Goal: Task Accomplishment & Management: Complete application form

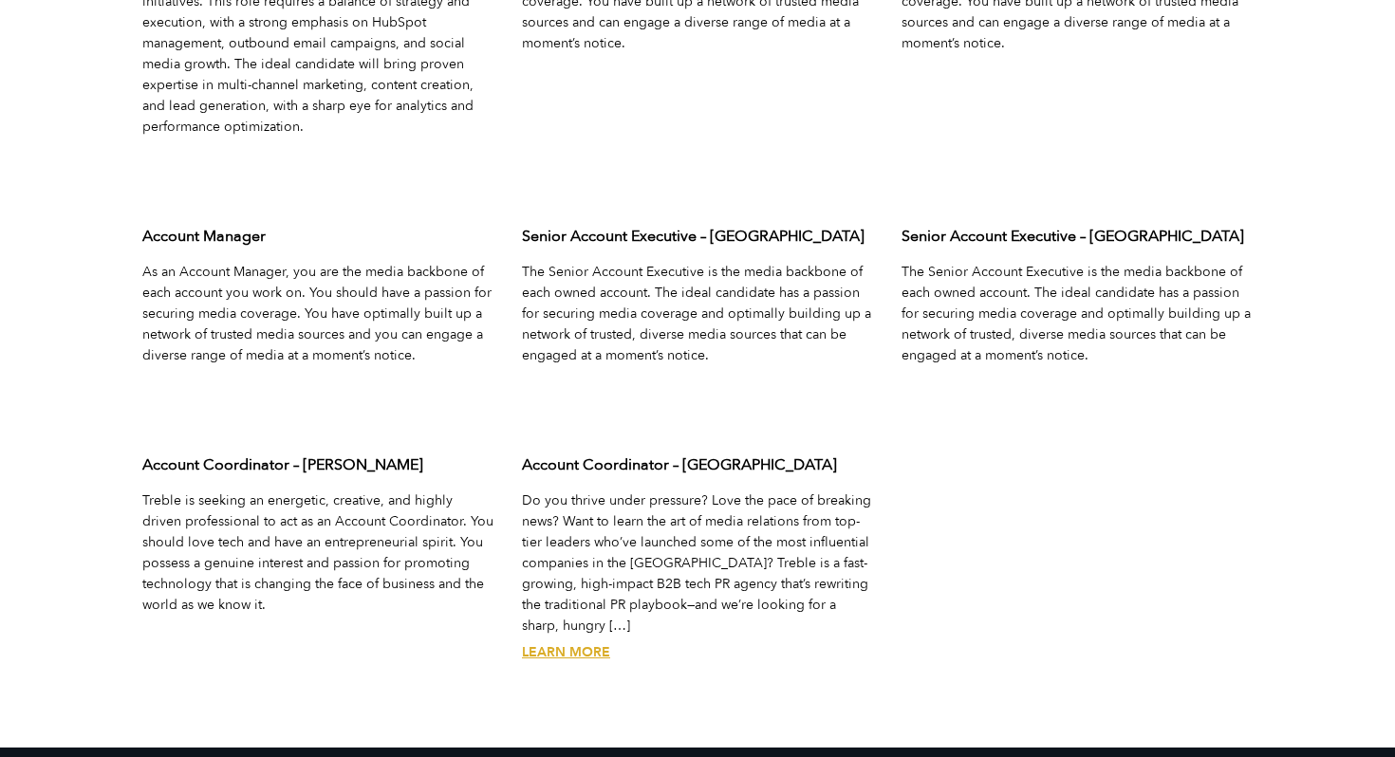
scroll to position [6294, 0]
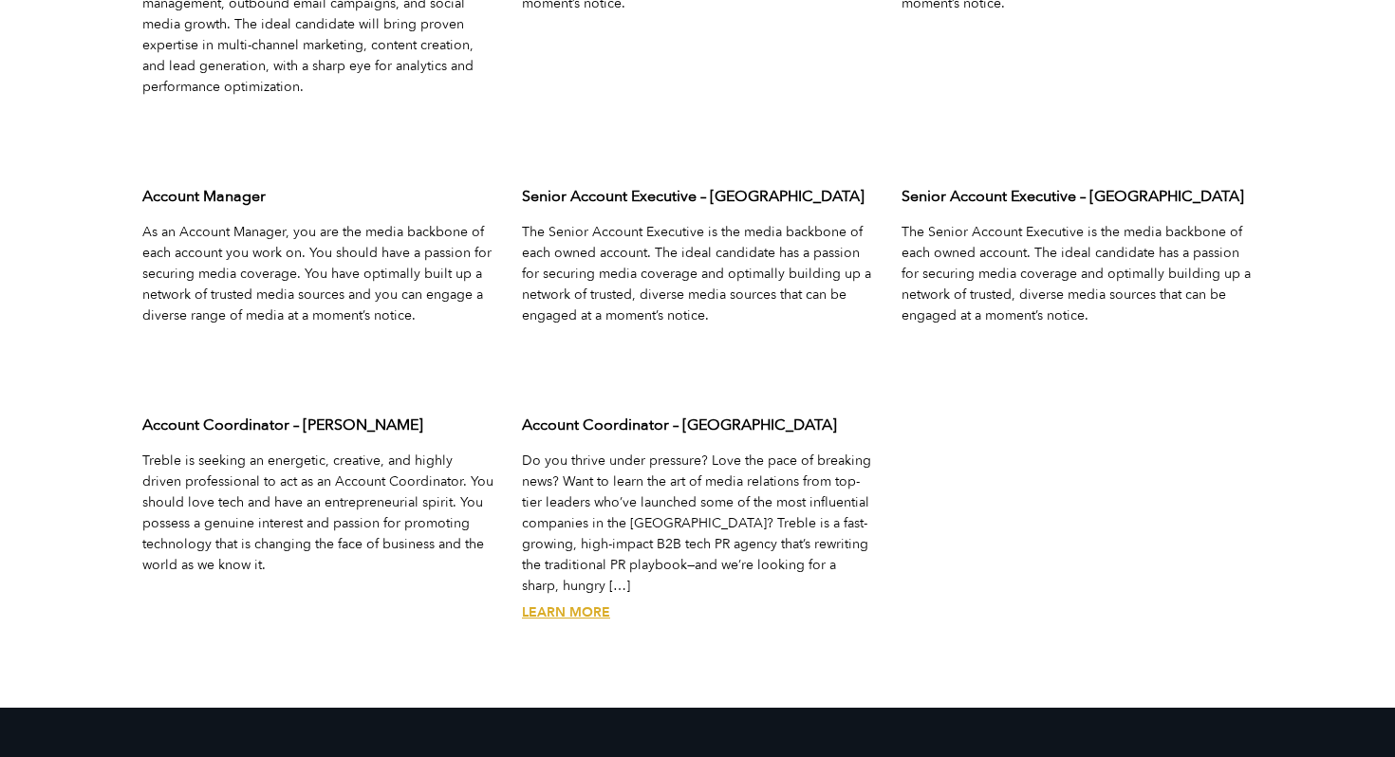
click at [576, 604] on link "Learn More" at bounding box center [566, 613] width 88 height 18
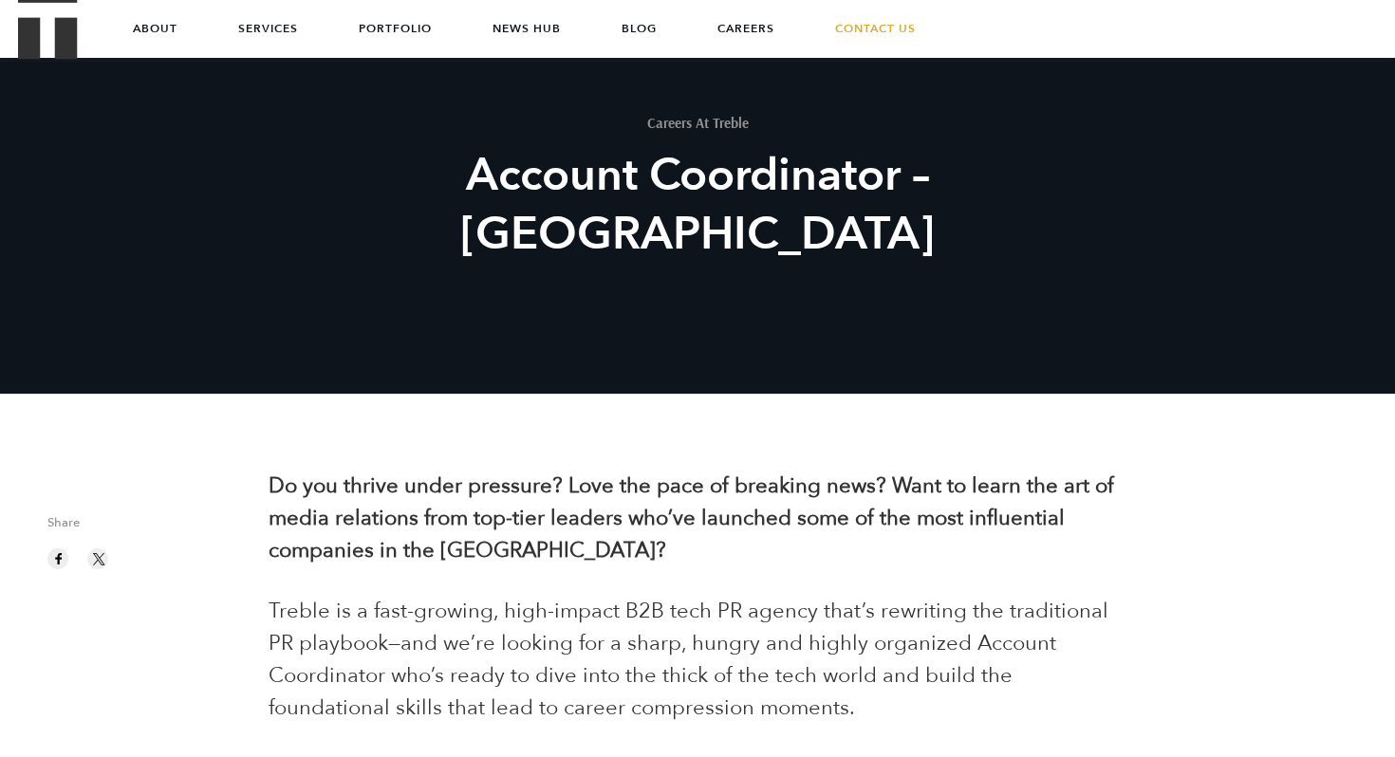
scroll to position [103, 0]
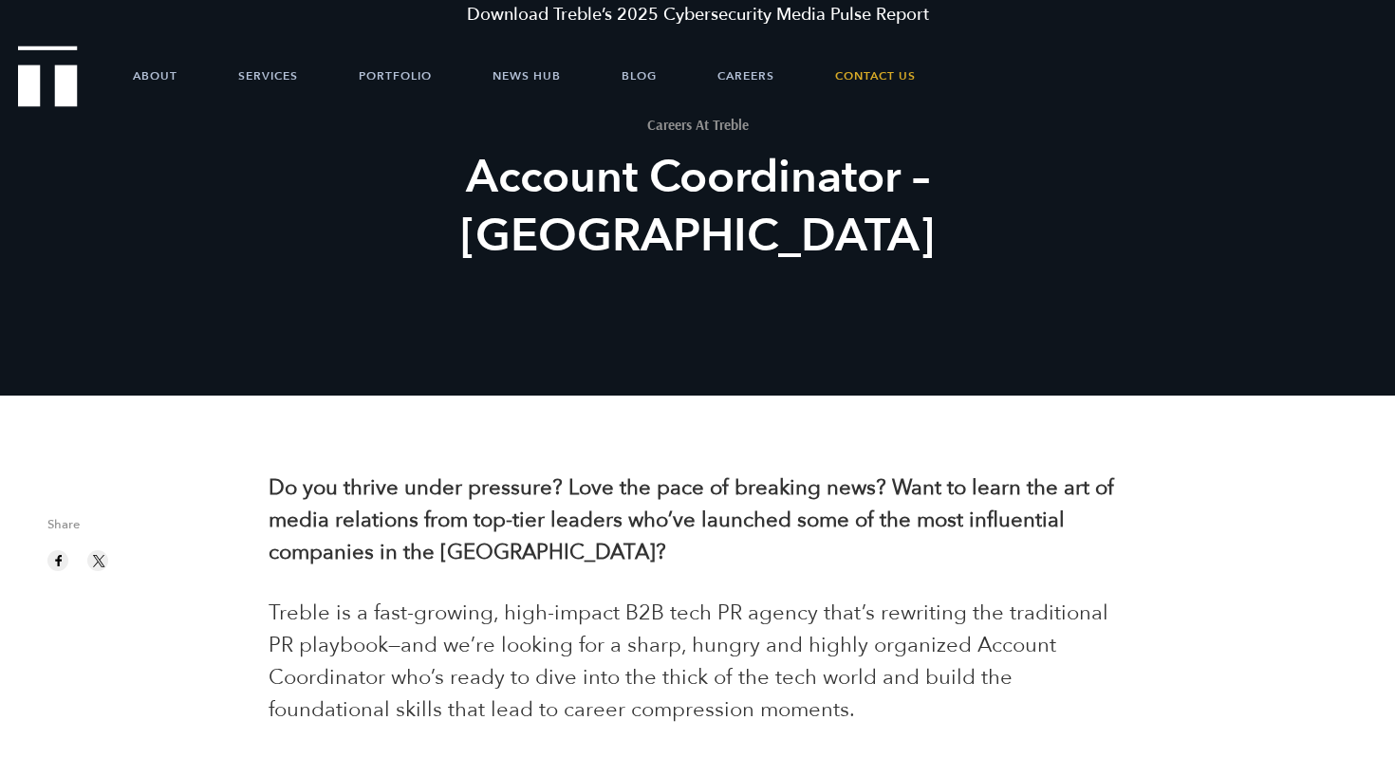
click at [638, 399] on div "Careers At Treble Account Coordinator – San Francisco" at bounding box center [697, 265] width 1395 height 499
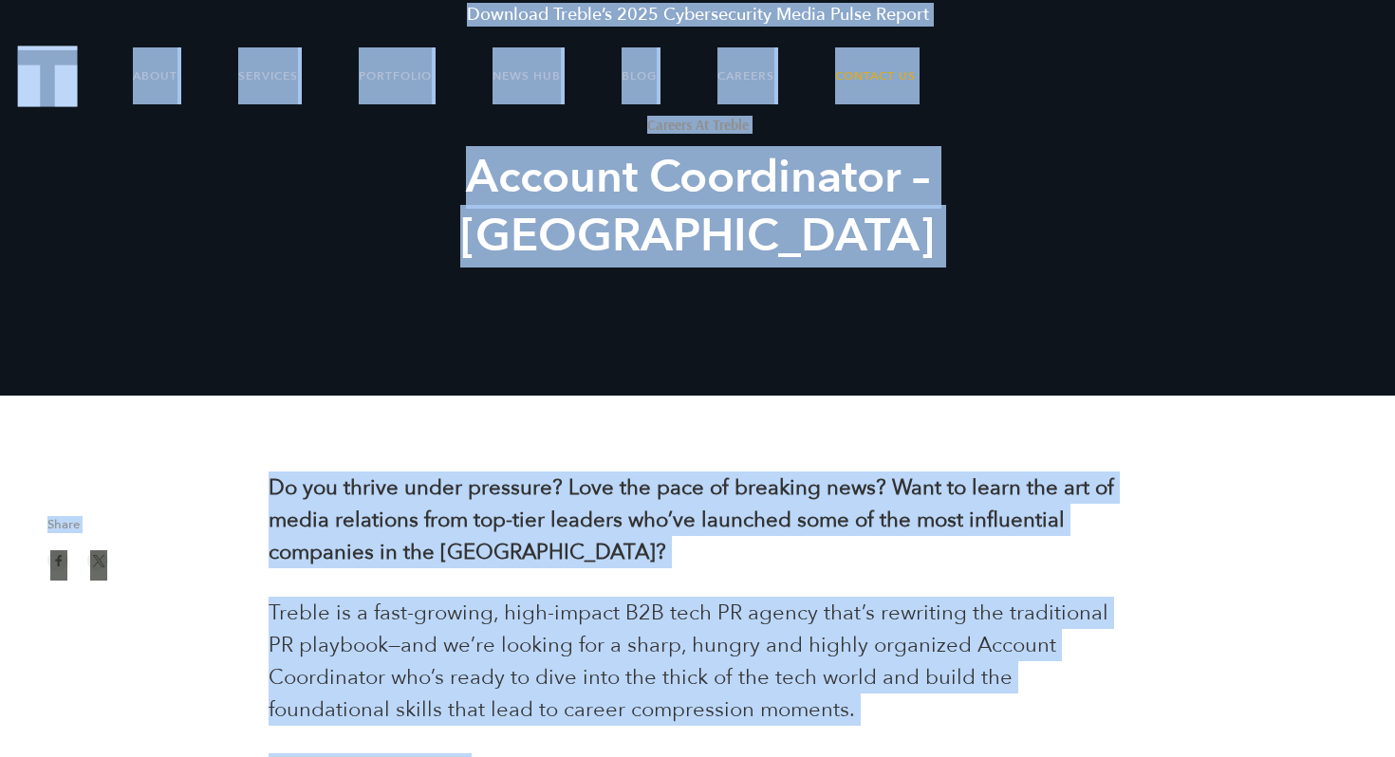
copy body "Download Treble’s 2025 Cybersecurity Media Pulse Report About Services Portfoli…"
